Goal: Entertainment & Leisure: Consume media (video, audio)

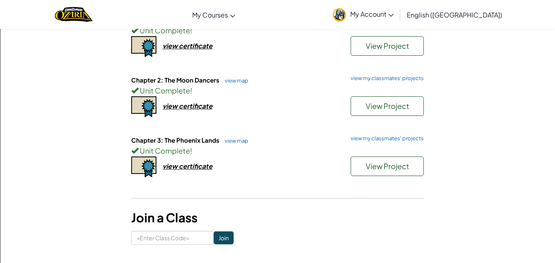
scroll to position [134, 0]
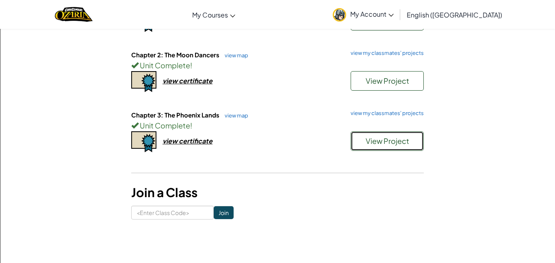
click at [392, 143] on span "View Project" at bounding box center [386, 140] width 43 height 9
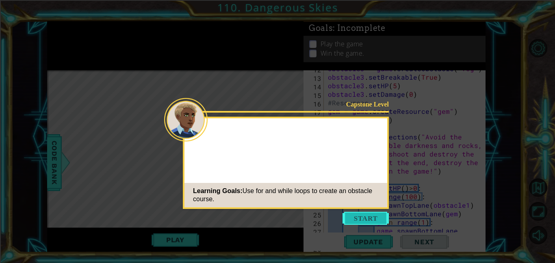
click at [363, 217] on button "Start" at bounding box center [365, 218] width 46 height 13
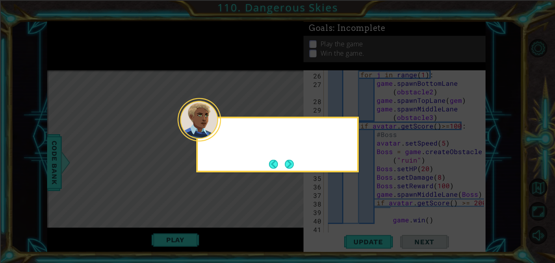
scroll to position [256, 0]
click at [294, 166] on button "Next" at bounding box center [289, 164] width 9 height 9
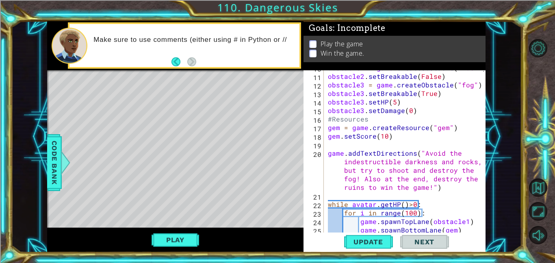
scroll to position [0, 0]
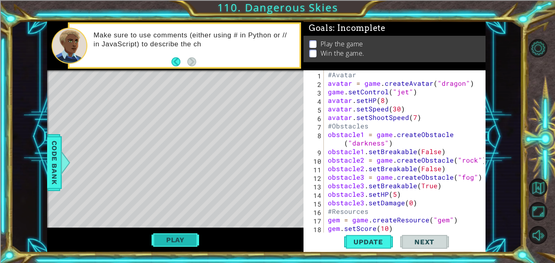
click at [170, 241] on button "Play" at bounding box center [175, 239] width 48 height 15
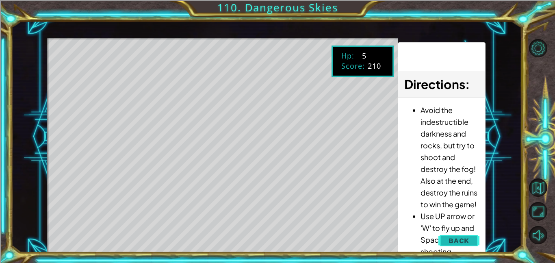
click at [446, 244] on button "Back" at bounding box center [458, 240] width 41 height 16
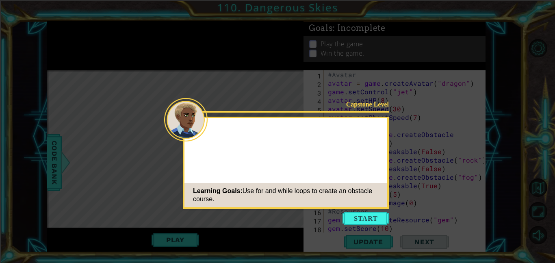
scroll to position [256, 0]
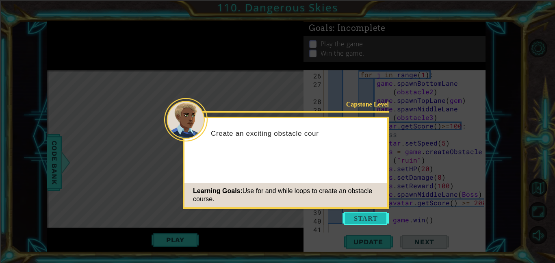
click at [376, 214] on button "Start" at bounding box center [365, 218] width 46 height 13
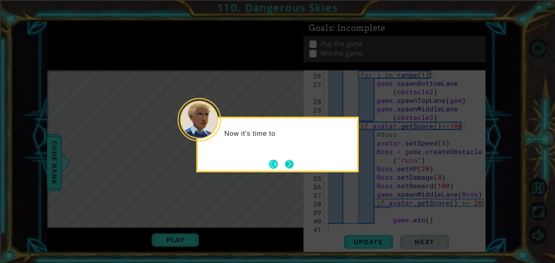
click at [287, 165] on button "Next" at bounding box center [289, 164] width 9 height 9
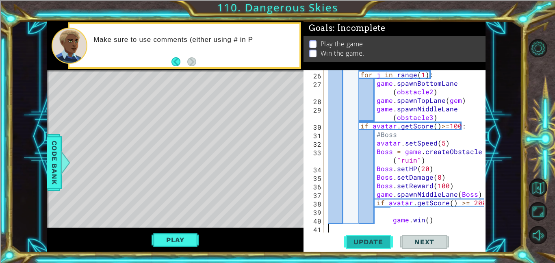
click at [361, 242] on span "Update" at bounding box center [368, 242] width 46 height 8
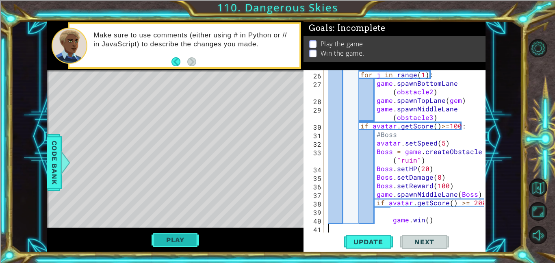
click at [176, 241] on button "Play" at bounding box center [175, 239] width 48 height 15
